Goal: Task Accomplishment & Management: Use online tool/utility

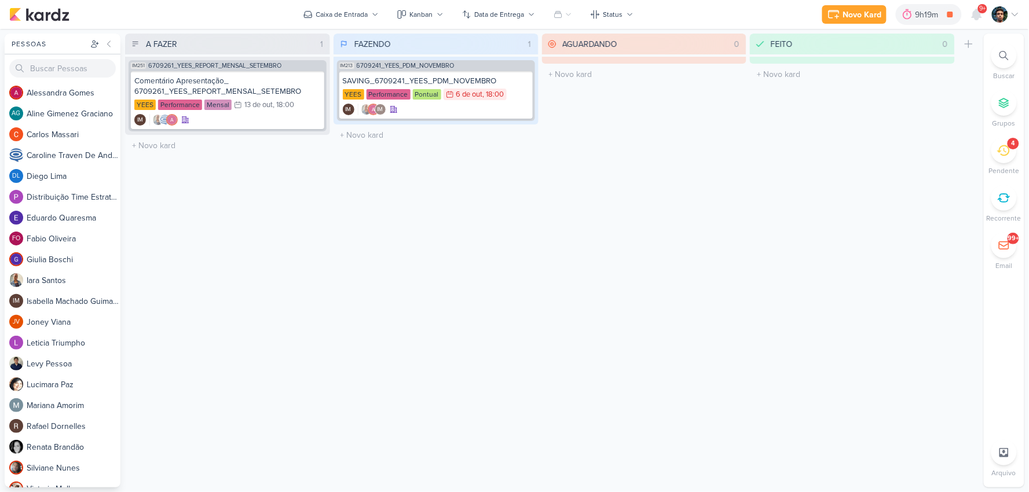
click at [998, 149] on icon at bounding box center [1003, 150] width 13 height 13
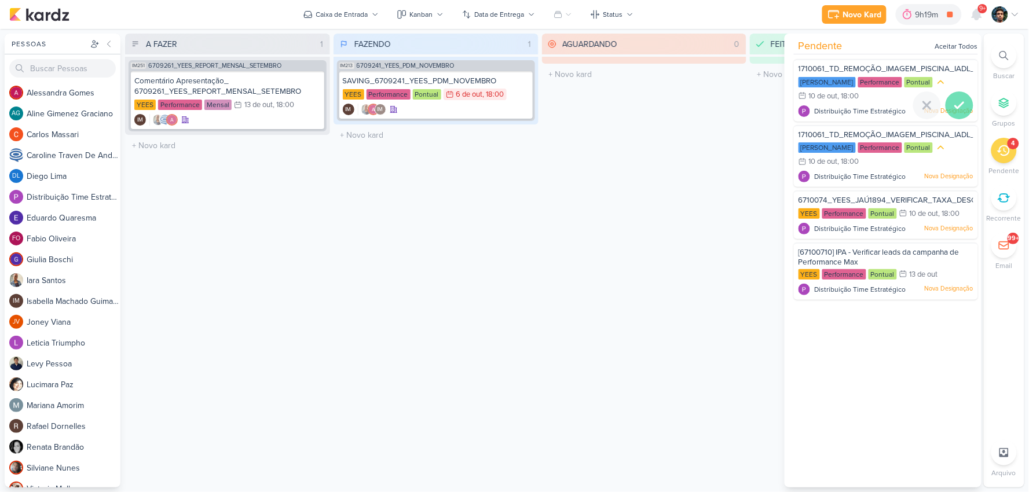
click at [957, 105] on icon at bounding box center [959, 105] width 8 height 6
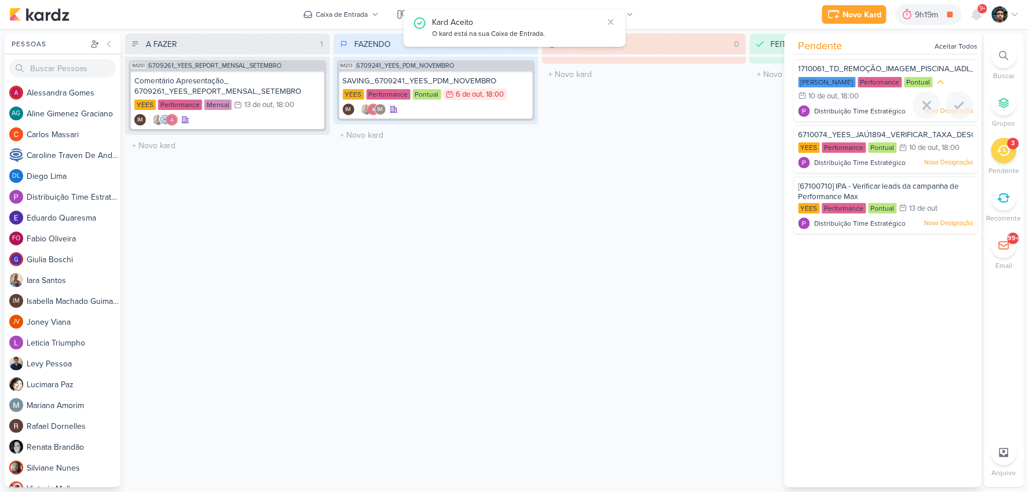
click at [957, 105] on icon at bounding box center [959, 105] width 8 height 6
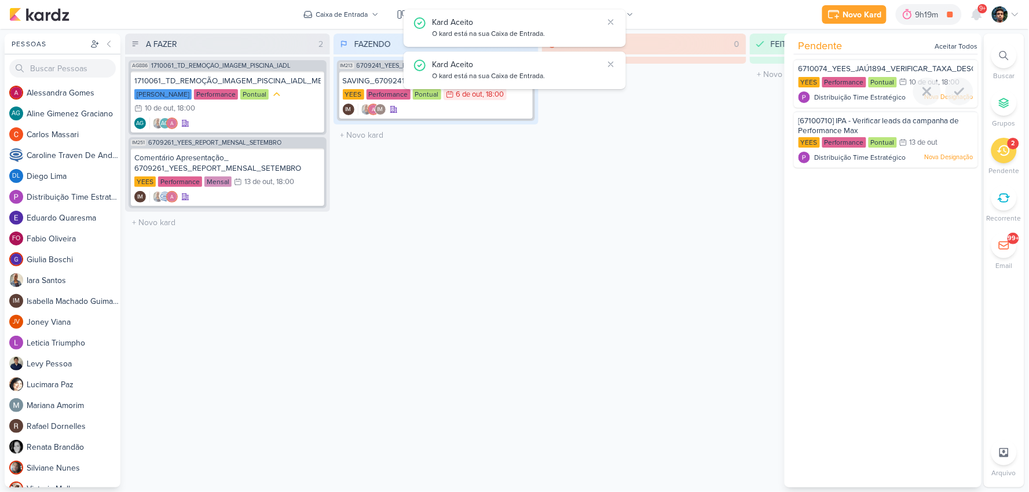
click at [957, 105] on div at bounding box center [886, 105] width 184 height 9
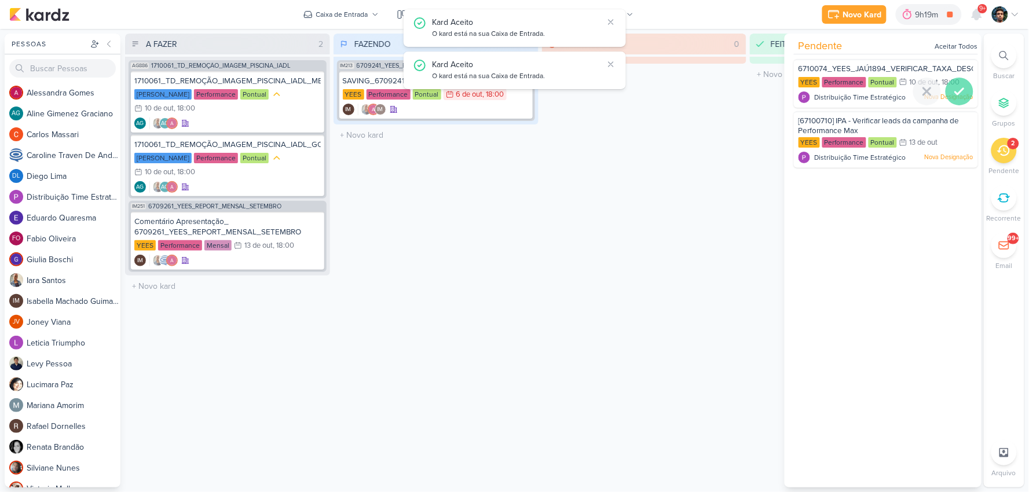
drag, startPoint x: 957, startPoint y: 105, endPoint x: 962, endPoint y: 89, distance: 16.5
click at [962, 89] on div at bounding box center [960, 92] width 28 height 28
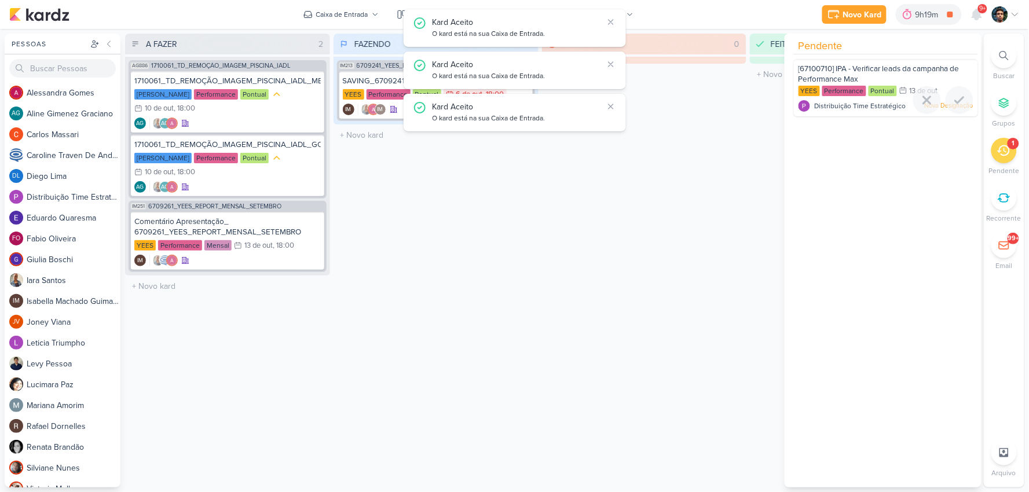
click at [960, 90] on div at bounding box center [960, 100] width 28 height 28
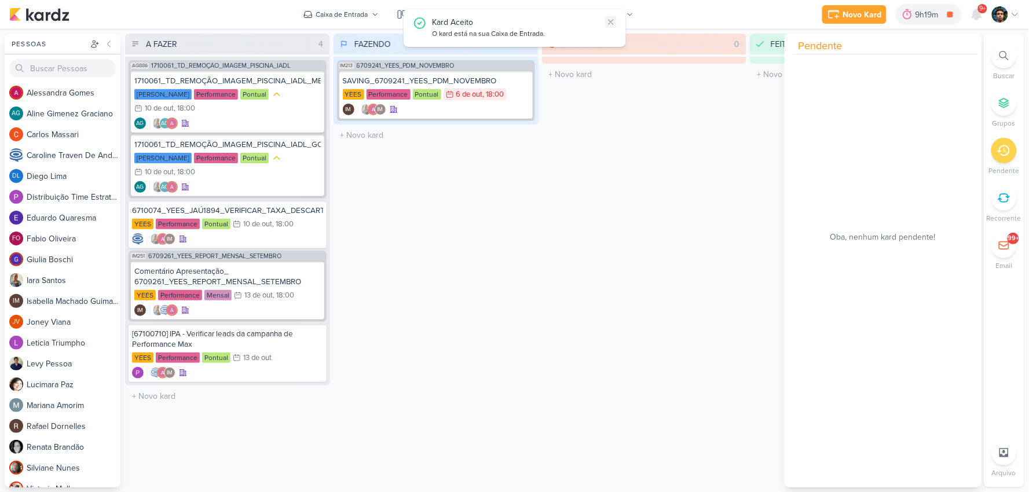
click at [613, 24] on icon at bounding box center [611, 22] width 5 height 5
click at [521, 81] on icon at bounding box center [521, 83] width 6 height 6
click at [500, 101] on div "SAVING_6709241_YEES_PDM_NOVEMBRO YEES Performance Pontual 6/10 6 de out , 18:00…" at bounding box center [435, 94] width 193 height 47
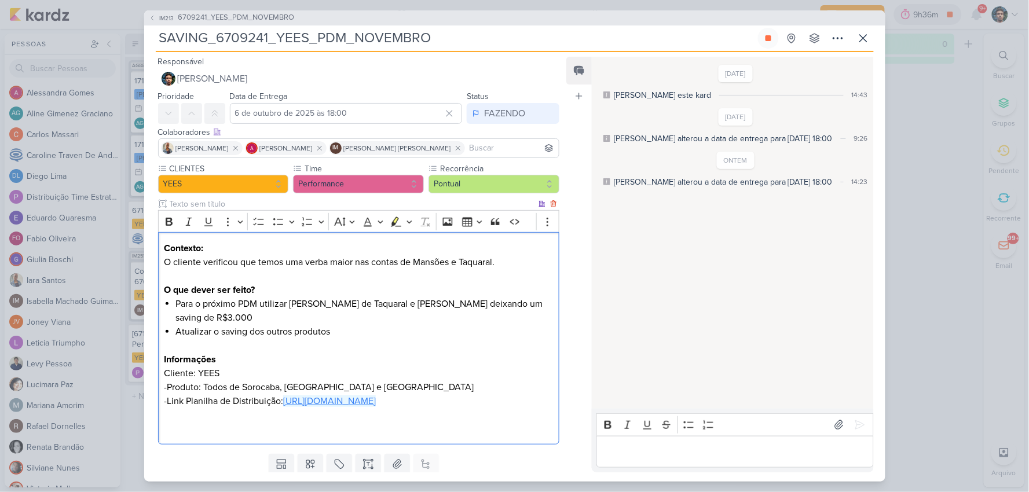
click at [349, 407] on link "https://docs.google.com/spreadsheets/d/1YuicoLdfn9nCYFf072T8CZjtcvCCovwo/edit?u…" at bounding box center [329, 402] width 93 height 12
click at [314, 462] on span "https://docs.google.com/spreadsheets/d/1YuicoLdfn9nCYFf072T8CZjtcvCCovwo/edit?u…" at bounding box center [291, 456] width 87 height 14
click at [859, 41] on icon at bounding box center [863, 38] width 14 height 14
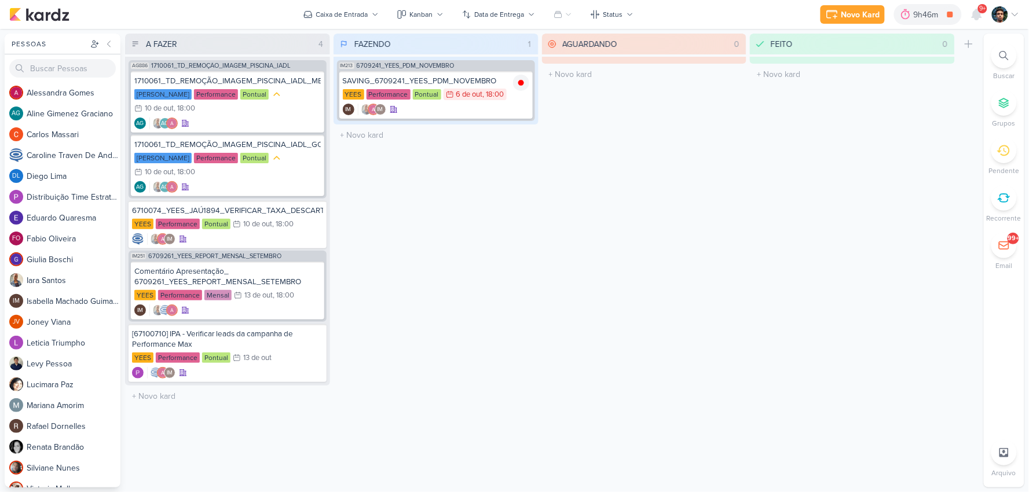
click at [451, 235] on div "FAZENDO 1 Mover Para Esquerda Mover Para Direita Deletar IM213 6709241_YEES_PDM…" at bounding box center [436, 261] width 205 height 454
